Goal: Obtain resource: Download file/media

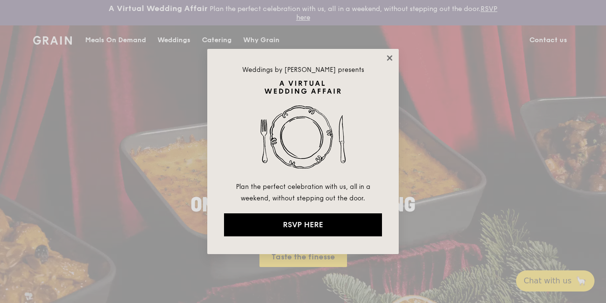
click at [390, 57] on icon at bounding box center [389, 57] width 5 height 5
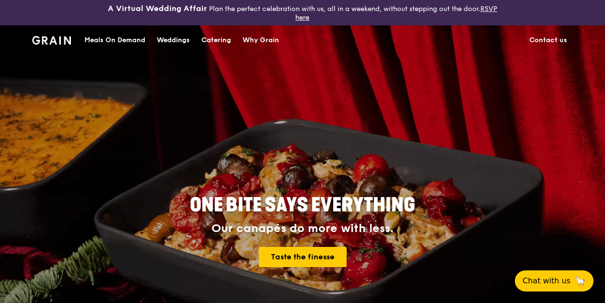
click at [219, 38] on div "Catering" at bounding box center [216, 40] width 30 height 29
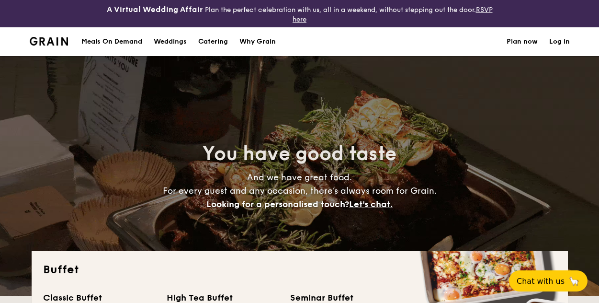
select select
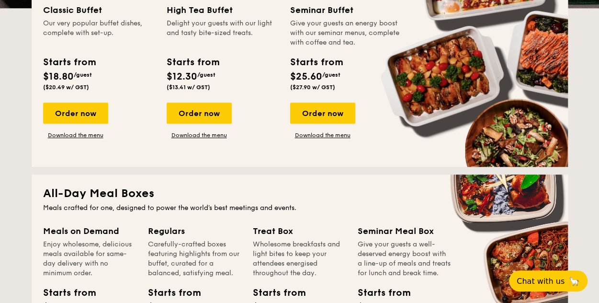
scroll to position [192, 0]
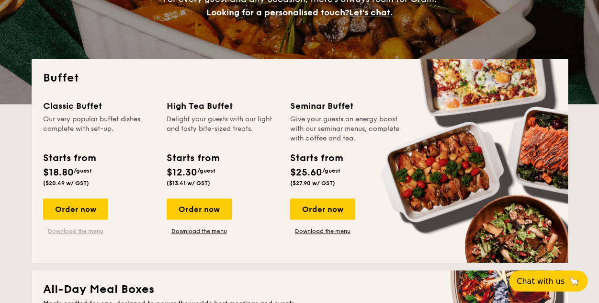
click at [86, 231] on link "Download the menu" at bounding box center [75, 231] width 65 height 8
